Goal: Task Accomplishment & Management: Use online tool/utility

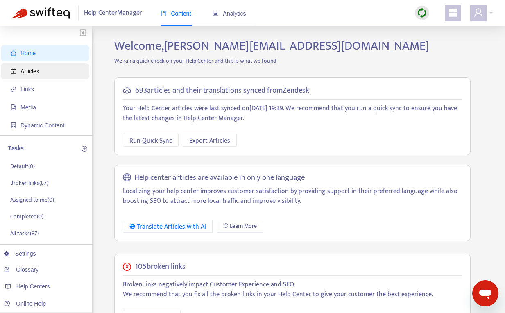
click at [27, 70] on span "Articles" at bounding box center [29, 71] width 19 height 7
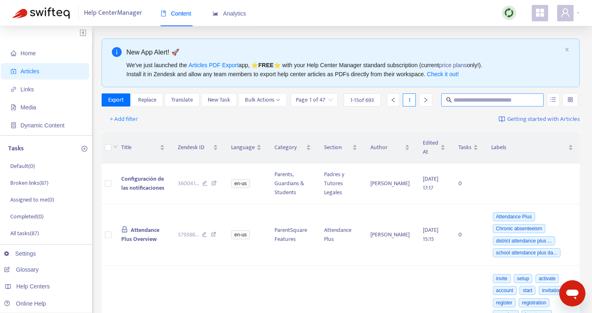
click at [482, 98] on input "text" at bounding box center [493, 99] width 79 height 9
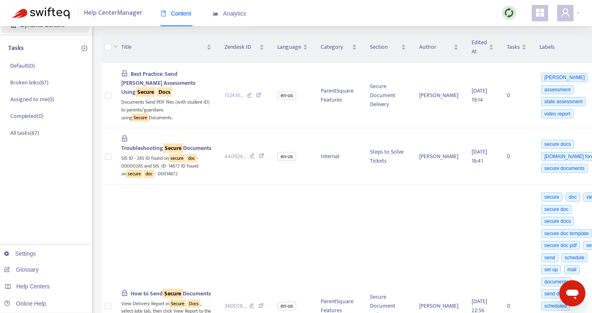
scroll to position [111, 0]
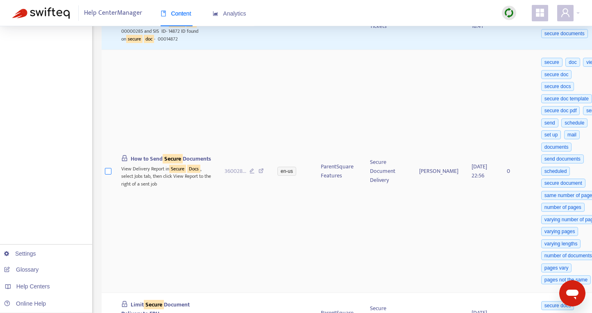
click at [109, 176] on label at bounding box center [108, 171] width 7 height 9
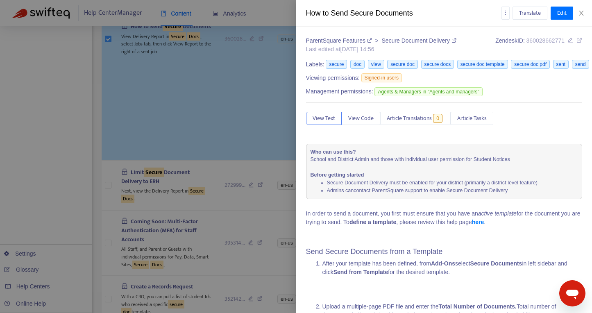
scroll to position [416, 0]
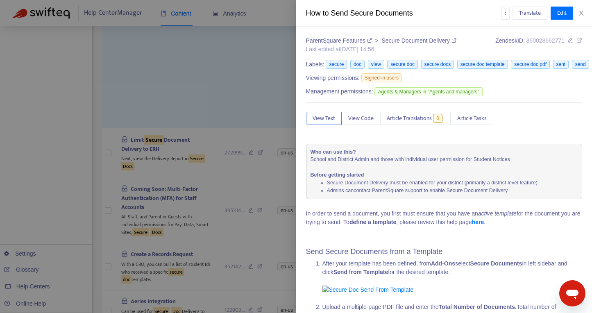
click at [108, 226] on div at bounding box center [296, 156] width 592 height 313
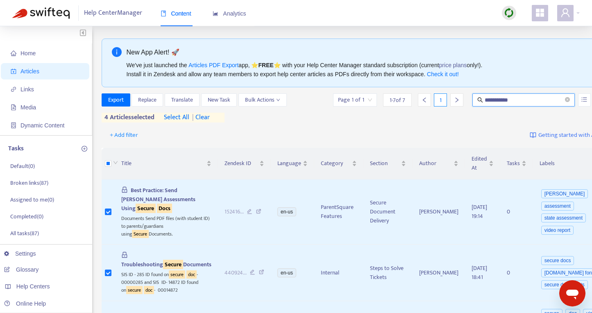
click at [493, 97] on input "**********" at bounding box center [524, 99] width 79 height 9
type input "**********"
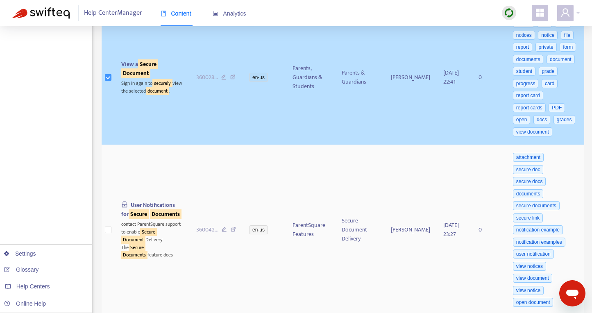
scroll to position [229, 0]
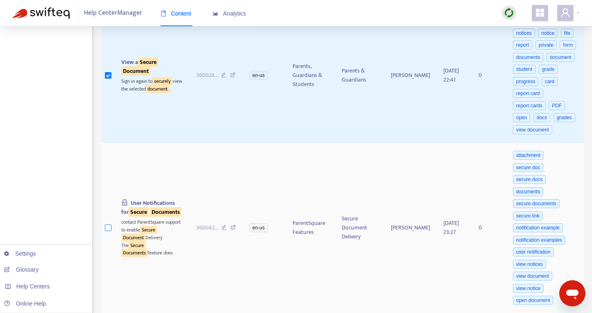
click at [108, 232] on label at bounding box center [108, 227] width 7 height 9
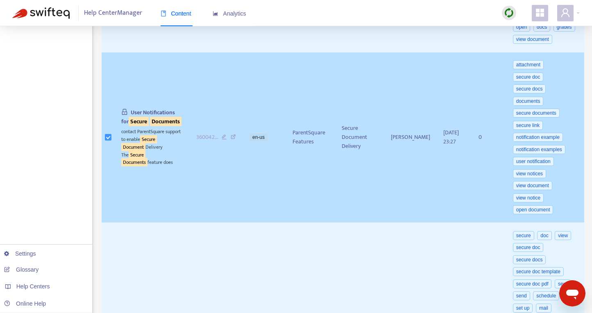
scroll to position [353, 0]
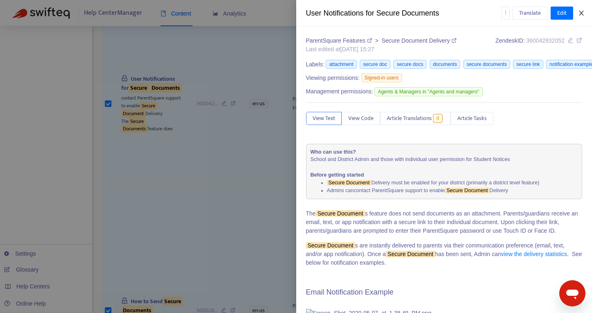
click at [505, 12] on icon "close" at bounding box center [581, 13] width 7 height 7
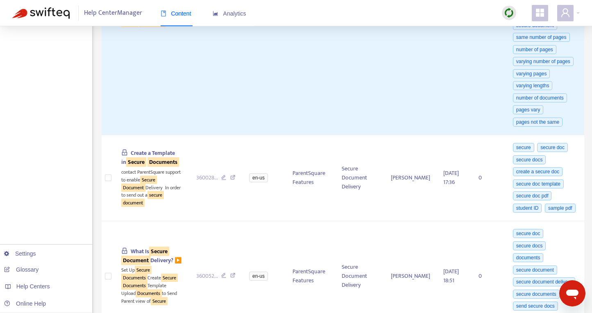
scroll to position [654, 0]
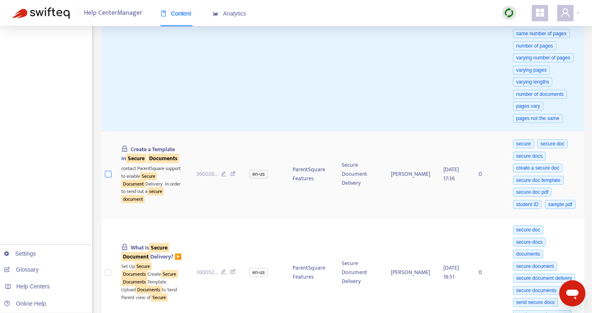
click at [108, 179] on label at bounding box center [108, 174] width 7 height 9
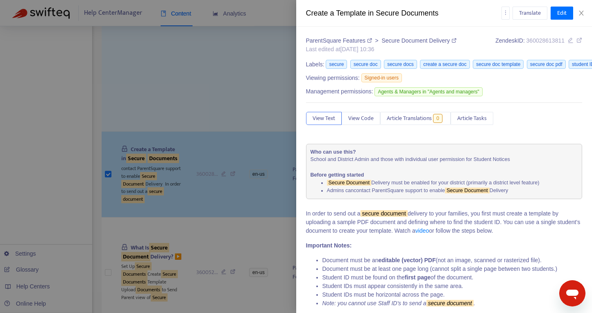
scroll to position [716, 0]
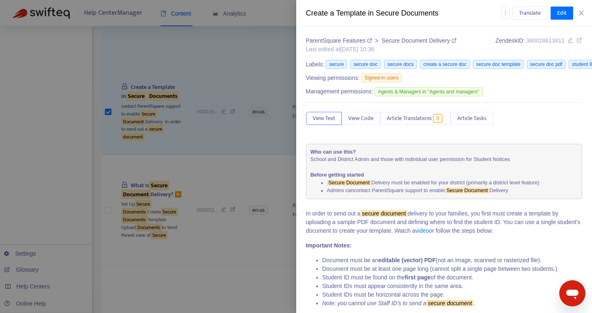
click at [107, 226] on div at bounding box center [296, 156] width 592 height 313
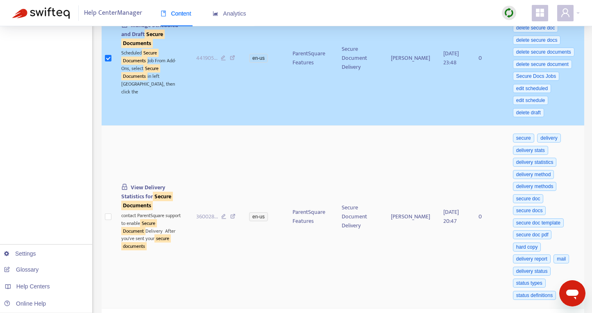
scroll to position [1280, 0]
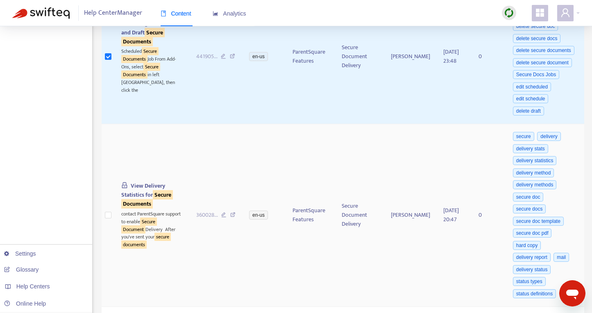
click at [113, 237] on td at bounding box center [108, 215] width 13 height 183
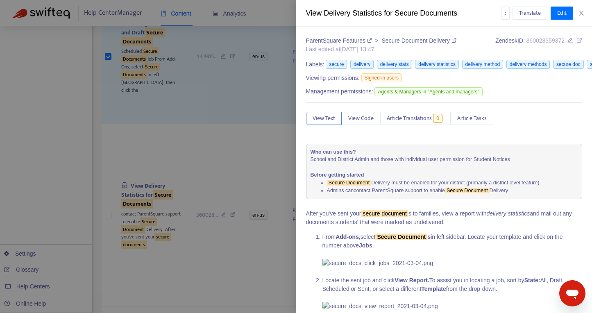
click at [109, 238] on div at bounding box center [296, 156] width 592 height 313
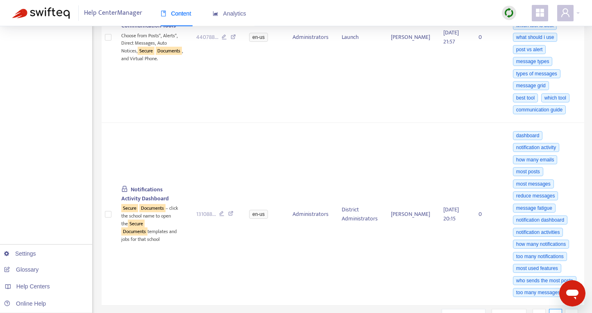
scroll to position [2092, 0]
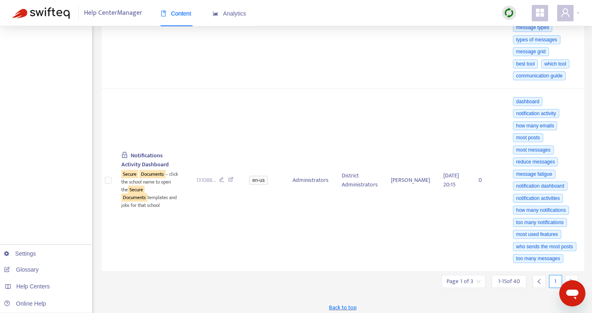
click at [505, 279] on icon "right" at bounding box center [571, 281] width 3 height 5
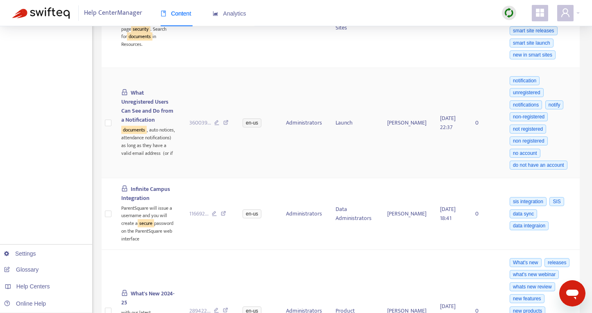
scroll to position [1643, 0]
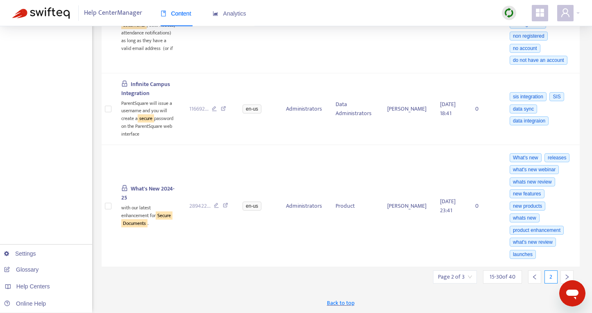
click at [505, 274] on icon "right" at bounding box center [567, 277] width 6 height 6
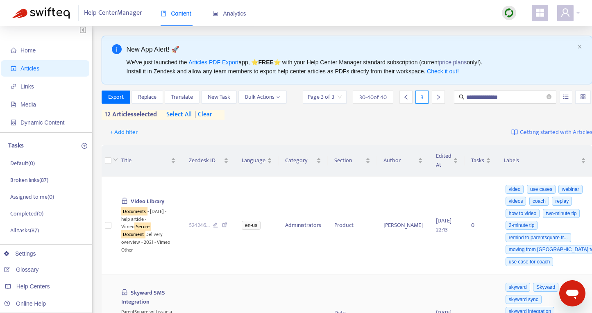
scroll to position [0, 0]
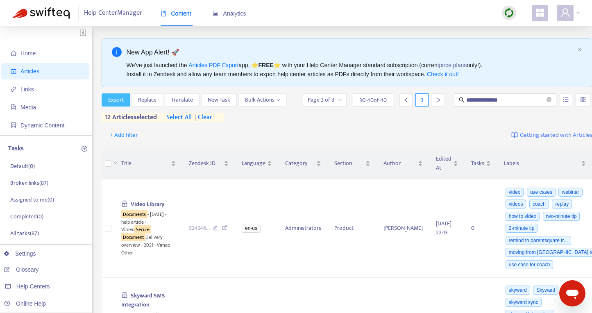
click at [116, 98] on span "Export" at bounding box center [116, 99] width 16 height 9
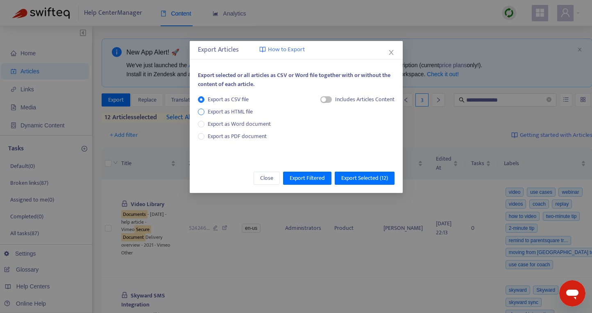
click at [232, 113] on span "Export as HTML file" at bounding box center [230, 111] width 52 height 9
click at [319, 98] on span "button" at bounding box center [318, 99] width 11 height 7
click at [357, 180] on span "Export Selected ( 12 )" at bounding box center [364, 178] width 47 height 9
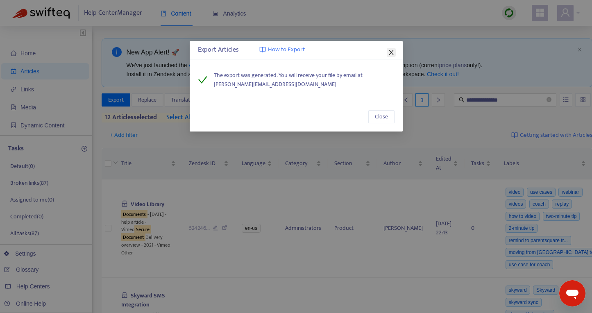
click at [388, 52] on icon "close" at bounding box center [391, 52] width 7 height 7
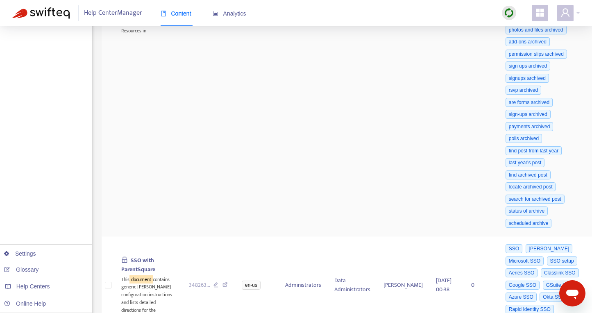
scroll to position [1184, 0]
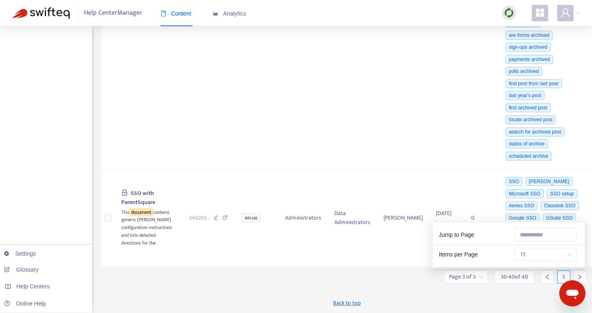
click at [473, 279] on div "Page 3 of 3" at bounding box center [466, 276] width 44 height 13
click at [505, 235] on input "text" at bounding box center [545, 234] width 61 height 13
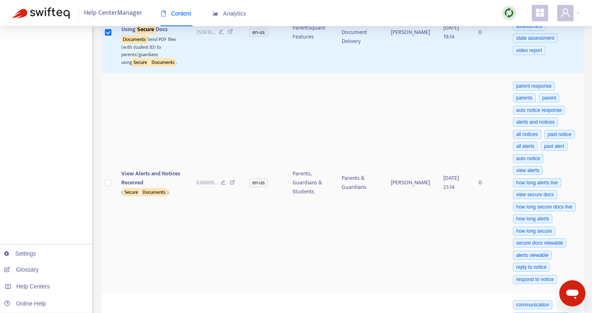
scroll to position [1720, 0]
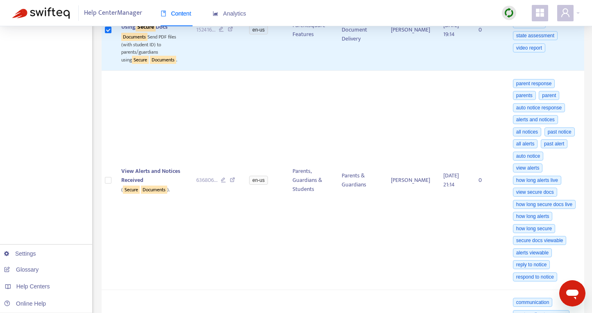
type input "*"
